Goal: Find contact information: Find contact information

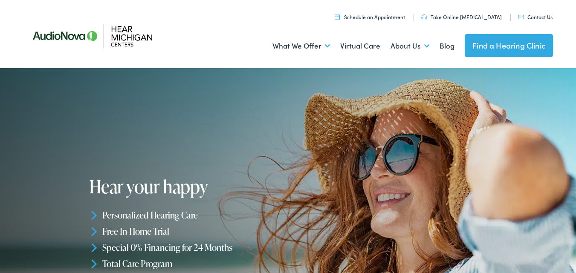
click at [530, 17] on link "Contact Us" at bounding box center [535, 16] width 35 height 7
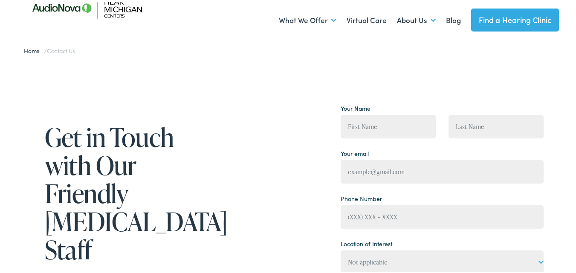
scroll to position [128, 0]
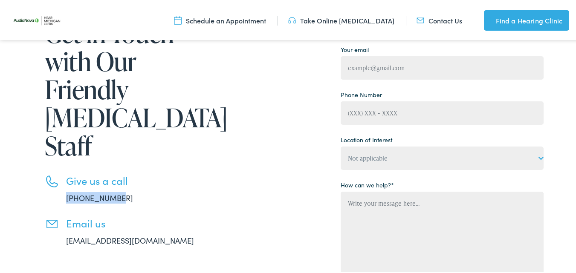
drag, startPoint x: 141, startPoint y: 171, endPoint x: 61, endPoint y: 171, distance: 79.3
click at [61, 173] on li "Give us a call 888-480-2052" at bounding box center [132, 187] width 175 height 29
copy link "888-480-2052"
drag, startPoint x: 106, startPoint y: 210, endPoint x: 186, endPoint y: 222, distance: 80.6
click at [186, 222] on div "Get in Touch with Our Friendly Audiology Staff Give us a call 888-480-2052 Emai…" at bounding box center [121, 167] width 196 height 343
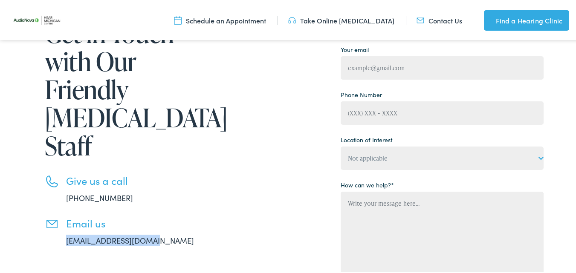
drag, startPoint x: 164, startPoint y: 210, endPoint x: 61, endPoint y: 217, distance: 102.9
click at [61, 217] on div "Get in Touch with Our Friendly Audiology Staff Give us a call 888-480-2052 Emai…" at bounding box center [121, 167] width 196 height 343
copy link "[EMAIL_ADDRESS][DOMAIN_NAME]"
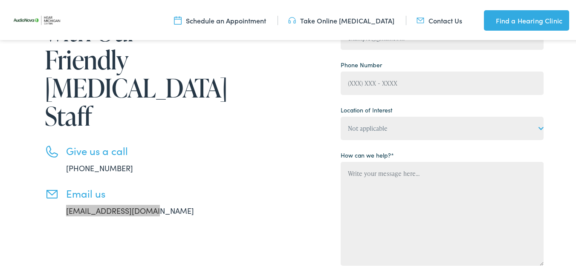
scroll to position [383, 0]
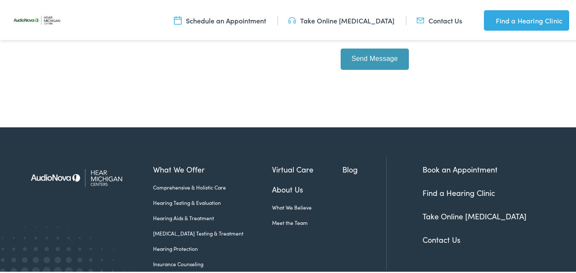
click at [441, 239] on link "Contact Us" at bounding box center [441, 238] width 38 height 11
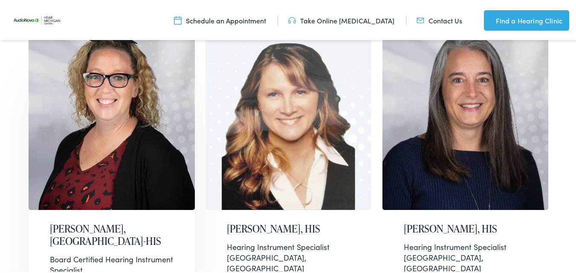
scroll to position [341, 0]
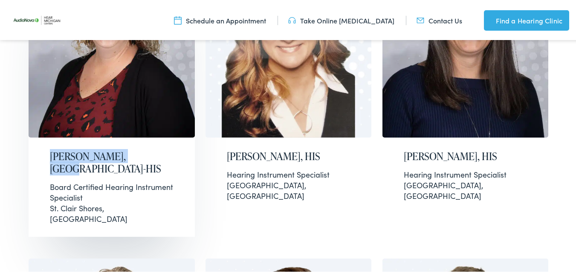
drag, startPoint x: 17, startPoint y: 150, endPoint x: 140, endPoint y: 141, distance: 122.6
copy h2 "[PERSON_NAME], [GEOGRAPHIC_DATA]-HIS"
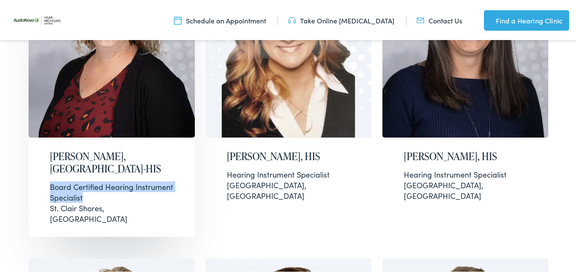
drag, startPoint x: 23, startPoint y: 170, endPoint x: 148, endPoint y: 180, distance: 125.7
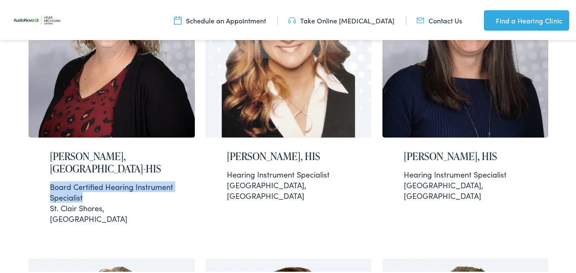
copy div "Board Certified Hearing Instrument Specialist"
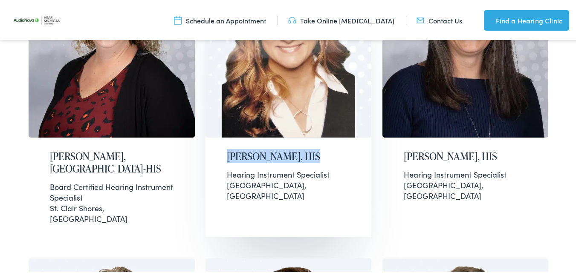
drag, startPoint x: 200, startPoint y: 158, endPoint x: 326, endPoint y: 150, distance: 126.8
copy h2 "Dawn Slagboom, HIS"
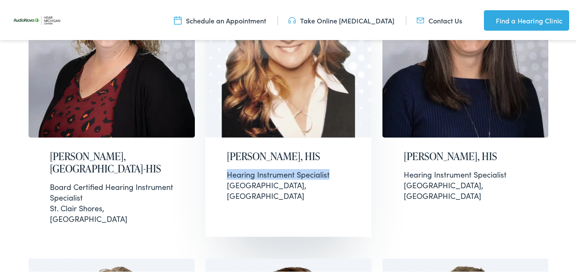
drag, startPoint x: 202, startPoint y: 169, endPoint x: 351, endPoint y: 173, distance: 149.2
copy div "Hearing Instrument Specialist"
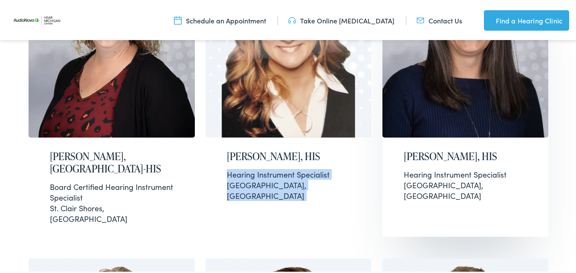
drag, startPoint x: 369, startPoint y: 148, endPoint x: 437, endPoint y: 132, distance: 69.7
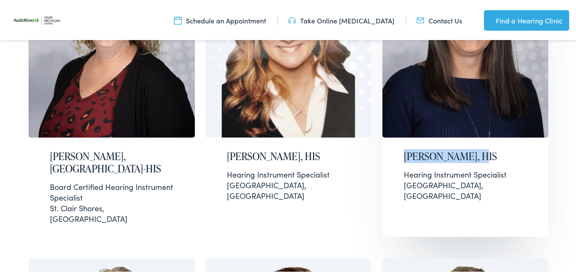
drag, startPoint x: 374, startPoint y: 155, endPoint x: 476, endPoint y: 156, distance: 101.8
copy h2 "Dena Barton, HIS"
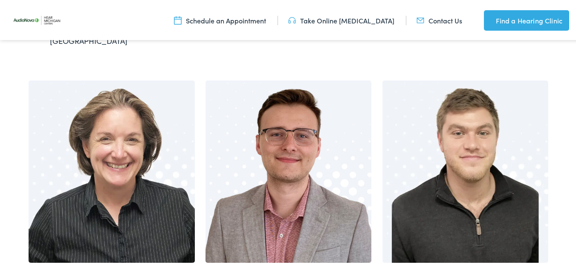
scroll to position [639, 0]
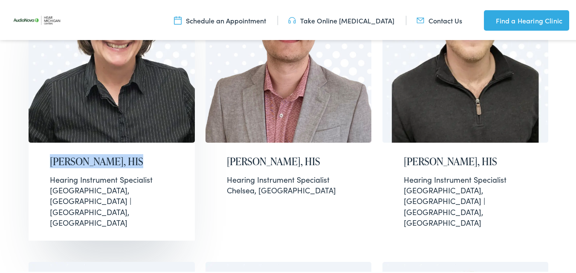
drag, startPoint x: 22, startPoint y: 132, endPoint x: 147, endPoint y: 129, distance: 125.3
copy h2 "Elyse Russell, HIS"
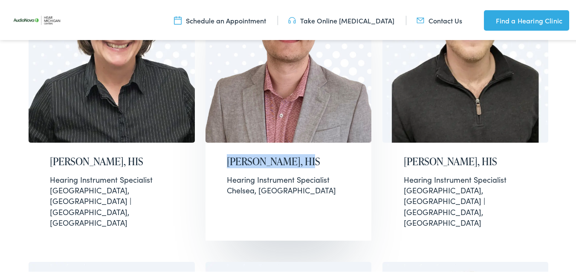
drag, startPoint x: 199, startPoint y: 130, endPoint x: 321, endPoint y: 131, distance: 121.9
copy h2 "Garrett Hunt, HIS"
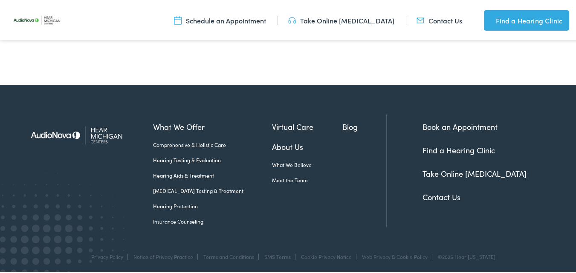
scroll to position [428, 0]
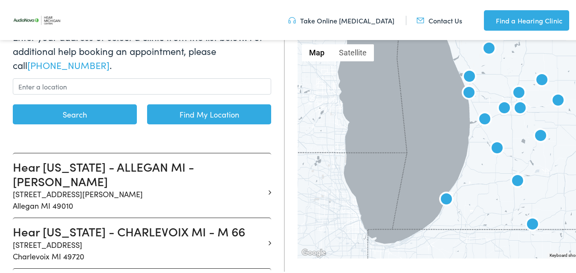
scroll to position [128, 0]
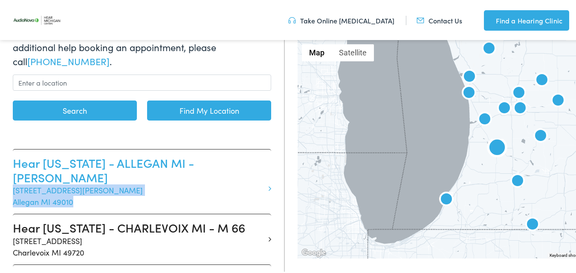
drag, startPoint x: 0, startPoint y: 176, endPoint x: 94, endPoint y: 190, distance: 95.2
copy p "425 Cutler Street Unit C Allegan MI 49010"
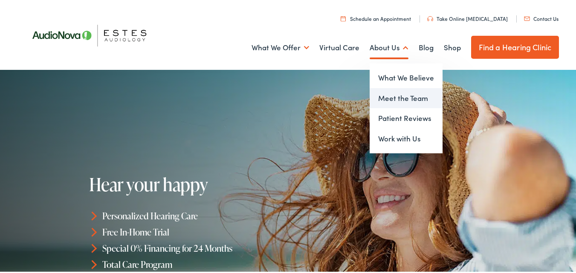
click at [396, 98] on link "Meet the Team" at bounding box center [405, 96] width 73 height 20
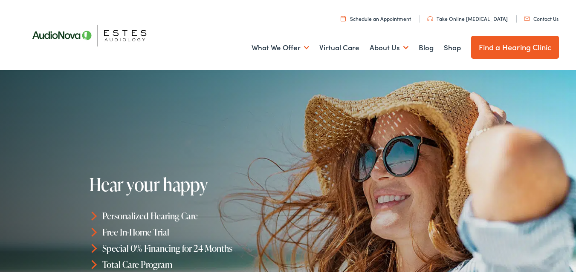
click at [545, 17] on link "Contact Us" at bounding box center [541, 16] width 35 height 7
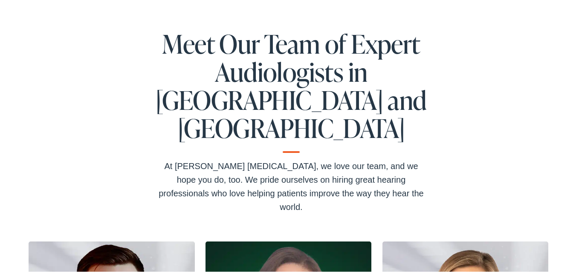
scroll to position [256, 0]
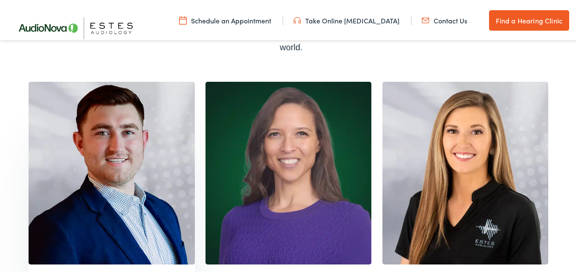
drag, startPoint x: 17, startPoint y: 209, endPoint x: 172, endPoint y: 217, distance: 154.5
copy div "Dane Leavitt, Au.D., CCC-A Doctor of Audiology"
drag, startPoint x: 199, startPoint y: 210, endPoint x: 314, endPoint y: 237, distance: 117.6
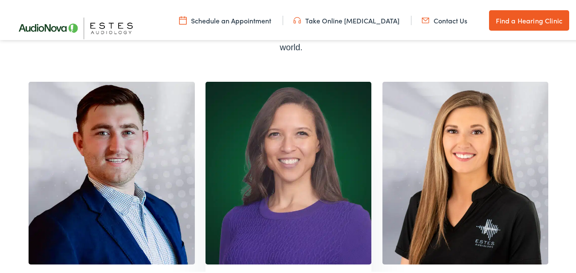
copy div "Elizabeth Mitchell, AUD, CCC-A, F-AAA Doctor of Audiology"
drag, startPoint x: 375, startPoint y: 206, endPoint x: 517, endPoint y: 232, distance: 144.3
copy div "Grace Rahtjen, HIS Hearing Instrument Specialist"
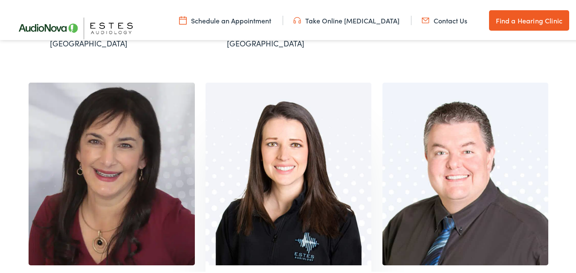
scroll to position [597, 0]
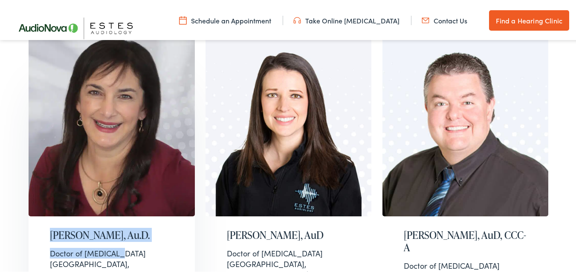
drag, startPoint x: 28, startPoint y: 148, endPoint x: 128, endPoint y: 176, distance: 104.5
click at [128, 176] on div "Dane Leavitt, Au.D., CCC-A Doctor of Audiology New Braunfels, TX Elizabeth Mitc…" at bounding box center [291, 176] width 536 height 875
copy div "Kathryn Saucedo Newbill, Au.D. Doctor of Audiology"
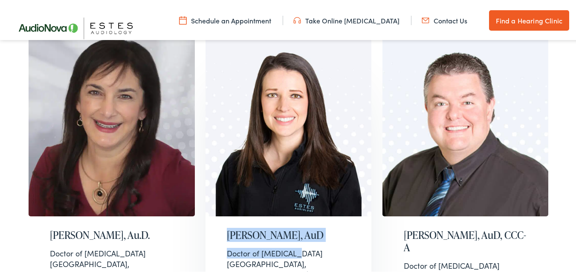
drag, startPoint x: 201, startPoint y: 144, endPoint x: 337, endPoint y: 167, distance: 137.9
click at [337, 167] on div "Dane Leavitt, Au.D., CCC-A Doctor of Audiology New Braunfels, TX Elizabeth Mitc…" at bounding box center [291, 176] width 536 height 875
copy div "Paige Juarez, AuD Doctor of Audiology"
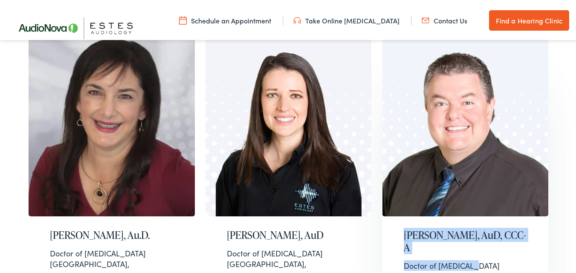
drag, startPoint x: 377, startPoint y: 138, endPoint x: 487, endPoint y: 163, distance: 113.2
click at [487, 163] on div "Dane Leavitt, Au.D., CCC-A Doctor of Audiology New Braunfels, TX Elizabeth Mitc…" at bounding box center [291, 176] width 536 height 875
copy div "Roger Johns, AuD, CCC-A Doctor of Audiology"
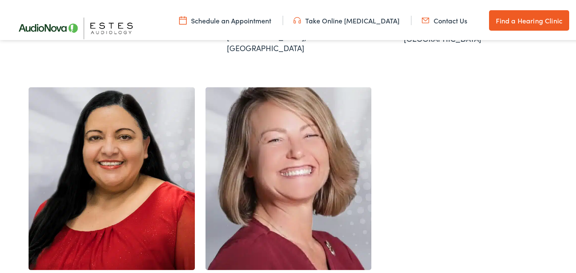
scroll to position [1072, 0]
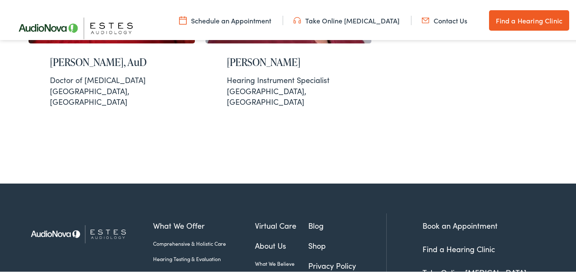
click at [456, 242] on link "Find a Hearing Clinic" at bounding box center [458, 247] width 72 height 11
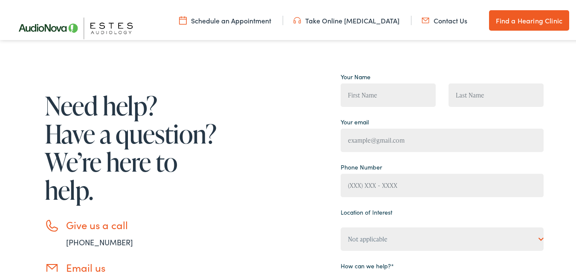
scroll to position [170, 0]
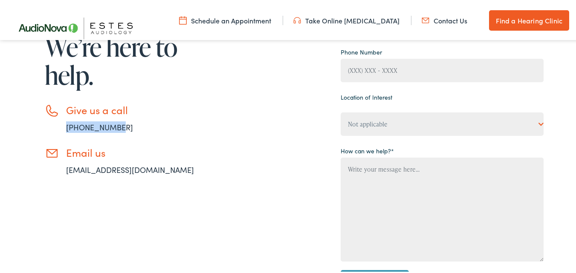
drag, startPoint x: 132, startPoint y: 126, endPoint x: 58, endPoint y: 121, distance: 74.7
click at [58, 121] on li "Give us a call [PHONE_NUMBER]" at bounding box center [132, 116] width 175 height 29
copy link "[PHONE_NUMBER]"
drag, startPoint x: 89, startPoint y: 170, endPoint x: 47, endPoint y: 184, distance: 44.3
click at [46, 205] on div "Need help? Have a question? We’re here to help. Give us a call [PHONE_NUMBER] E…" at bounding box center [121, 129] width 196 height 351
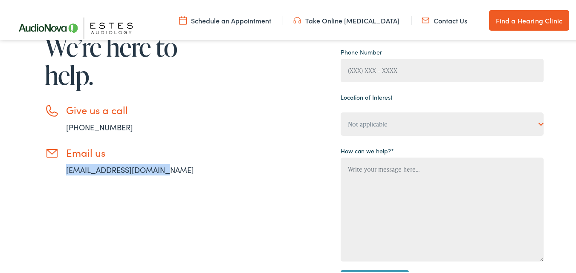
drag, startPoint x: 55, startPoint y: 168, endPoint x: 168, endPoint y: 169, distance: 112.5
click at [168, 169] on li "Email us [EMAIL_ADDRESS][DOMAIN_NAME]" at bounding box center [132, 159] width 175 height 29
copy link "[EMAIL_ADDRESS][DOMAIN_NAME]"
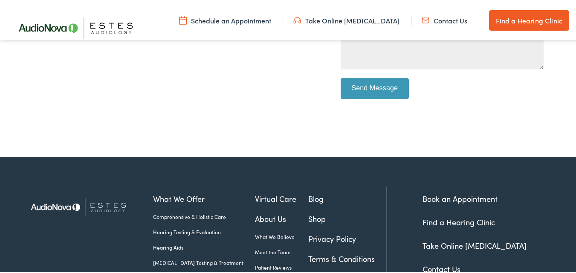
scroll to position [454, 0]
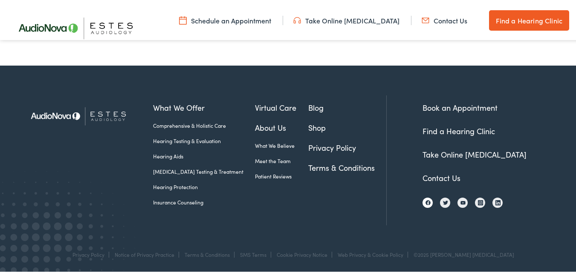
click at [425, 200] on img at bounding box center [427, 201] width 5 height 5
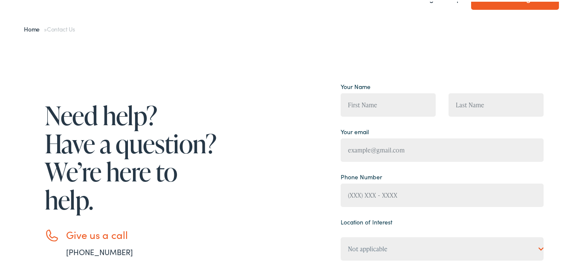
scroll to position [0, 0]
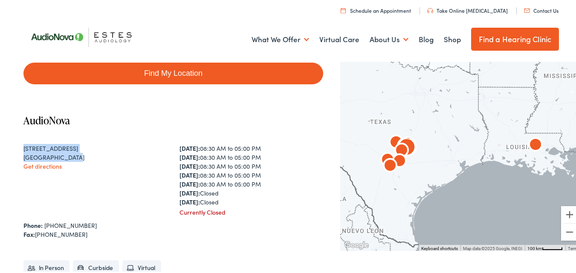
drag, startPoint x: 13, startPoint y: 148, endPoint x: 77, endPoint y: 156, distance: 64.5
copy div "[STREET_ADDRESS]"
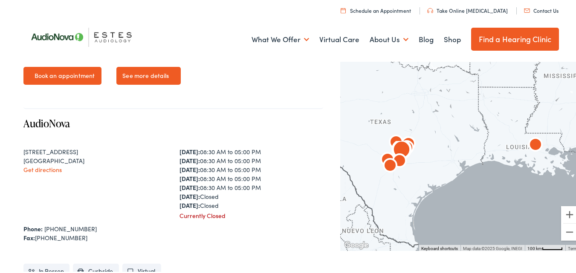
scroll to position [383, 0]
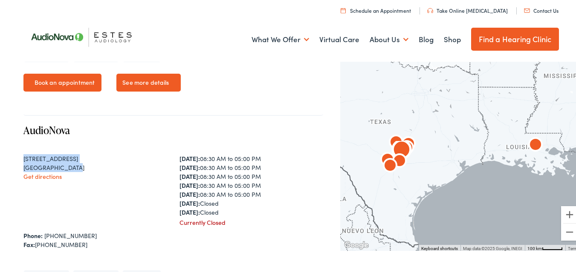
drag, startPoint x: 20, startPoint y: 159, endPoint x: 86, endPoint y: 167, distance: 67.4
copy div "[STREET_ADDRESS]"
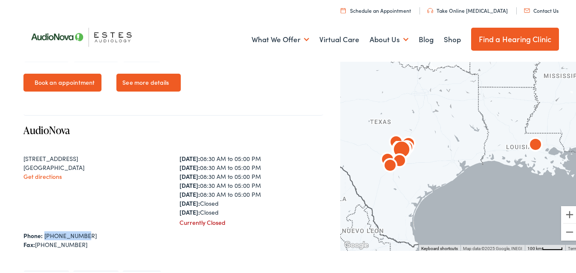
drag, startPoint x: 89, startPoint y: 232, endPoint x: 43, endPoint y: 236, distance: 46.7
click at [43, 236] on div "Phone: [PHONE_NUMBER]" at bounding box center [173, 234] width 300 height 9
copy link "[PHONE_NUMBER]"
